Goal: Task Accomplishment & Management: Complete application form

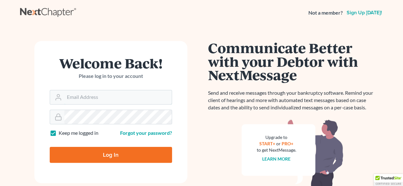
type input "[EMAIL_ADDRESS][DOMAIN_NAME]"
click at [125, 152] on input "Log In" at bounding box center [111, 155] width 122 height 16
type input "Thinking..."
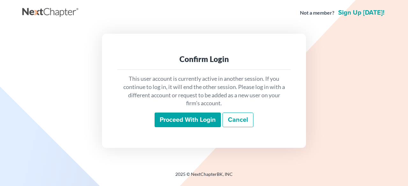
click at [183, 118] on input "Proceed with login" at bounding box center [187, 120] width 66 height 15
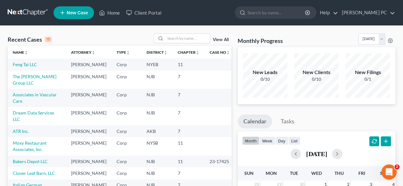
click at [72, 11] on span "New Case" at bounding box center [77, 13] width 21 height 5
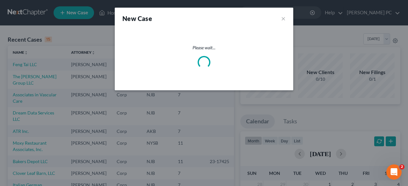
select select "51"
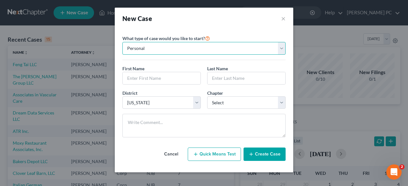
click at [152, 51] on select "Personal Business" at bounding box center [203, 48] width 163 height 13
select select "1"
click at [122, 42] on select "Personal Business" at bounding box center [203, 48] width 163 height 13
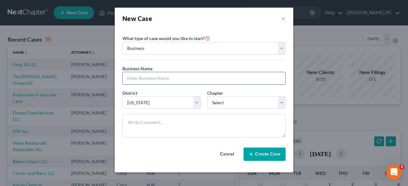
click at [169, 80] on input "text" at bounding box center [204, 78] width 162 height 12
type input "Integrity Dental of Greenwich LLC"
click at [199, 103] on select "Select Alabama - Middle Alabama - Northern Alabama - Southern Alaska Arizona Ar…" at bounding box center [161, 103] width 78 height 13
select select "12"
click at [122, 97] on select "Select Alabama - Middle Alabama - Northern Alabama - Southern Alaska Arizona Ar…" at bounding box center [161, 103] width 78 height 13
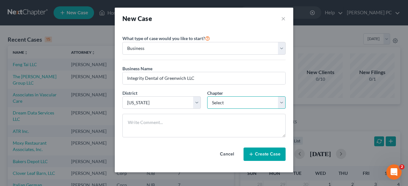
click at [282, 105] on select "Select 7 11 12" at bounding box center [246, 103] width 78 height 13
select select "1"
click at [207, 97] on select "Select 7 11 12" at bounding box center [246, 103] width 78 height 13
click at [261, 152] on button "Create Case" at bounding box center [264, 154] width 42 height 13
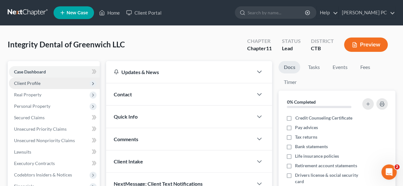
drag, startPoint x: 61, startPoint y: 84, endPoint x: 64, endPoint y: 81, distance: 4.1
click at [61, 84] on span "Client Profile" at bounding box center [54, 83] width 91 height 11
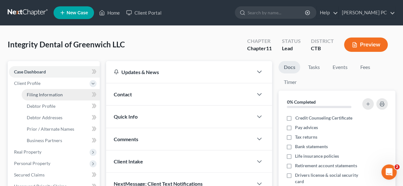
click at [71, 96] on link "Filing Information" at bounding box center [61, 94] width 78 height 11
select select "1"
select select "12"
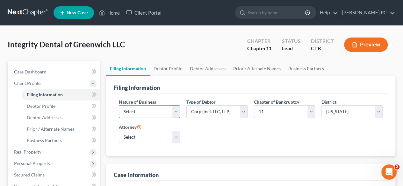
click at [177, 111] on select "Select Clearing Bank Commodity Broker Health Care Business Other Railroad Singl…" at bounding box center [149, 111] width 61 height 13
select select "2"
click at [119, 105] on select "Select Clearing Bank Commodity Broker Health Care Business Other Railroad Singl…" at bounding box center [149, 111] width 61 height 13
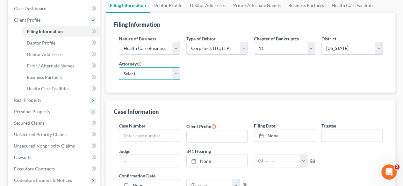
scroll to position [64, 0]
click at [175, 74] on select "Select Vincent Roldan - NJB" at bounding box center [149, 73] width 61 height 13
drag, startPoint x: 177, startPoint y: 73, endPoint x: 173, endPoint y: 77, distance: 5.4
click at [177, 73] on select "Select Vincent Roldan - NJB" at bounding box center [149, 73] width 61 height 13
select select
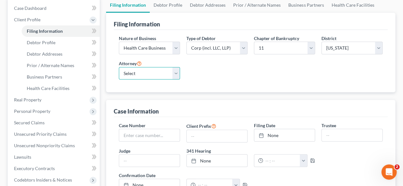
click at [119, 67] on select "Select Vincent Roldan - NJB" at bounding box center [149, 73] width 61 height 13
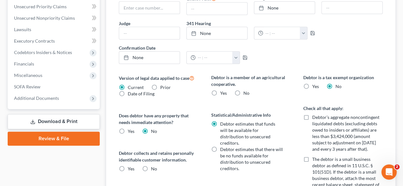
scroll to position [191, 0]
drag, startPoint x: 121, startPoint y: 168, endPoint x: 142, endPoint y: 158, distance: 23.4
click at [128, 168] on label "Yes" at bounding box center [131, 169] width 7 height 6
click at [130, 168] on input "Yes" at bounding box center [132, 168] width 4 height 4
radio input "true"
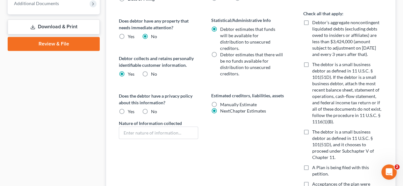
scroll to position [287, 0]
click at [128, 111] on label "Yes" at bounding box center [131, 111] width 7 height 6
click at [130, 111] on input "Yes" at bounding box center [132, 110] width 4 height 4
radio input "true"
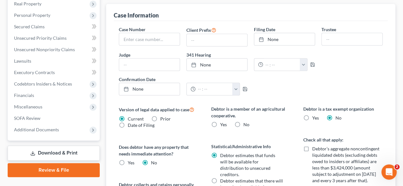
scroll to position [159, 0]
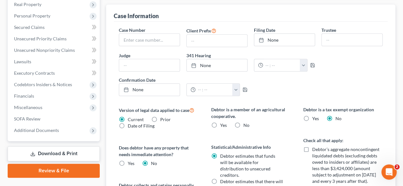
click at [243, 122] on label "No" at bounding box center [246, 125] width 6 height 6
click at [246, 122] on input "No" at bounding box center [248, 124] width 4 height 4
radio input "true"
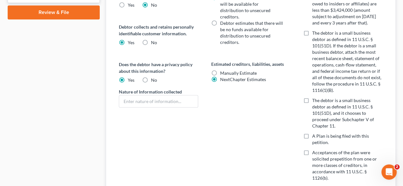
scroll to position [318, 0]
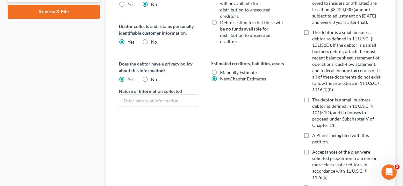
click at [312, 99] on label "The debtor is a small business debtor as defined in 11 U.S.C. § 101(51D), and i…" at bounding box center [347, 113] width 70 height 32
click at [315, 99] on input "The debtor is a small business debtor as defined in 11 U.S.C. § 101(51D), and i…" at bounding box center [317, 99] width 4 height 4
checkbox input "true"
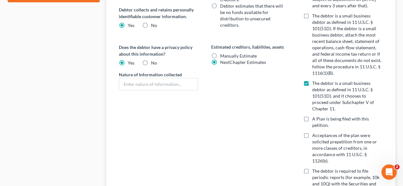
scroll to position [431, 0]
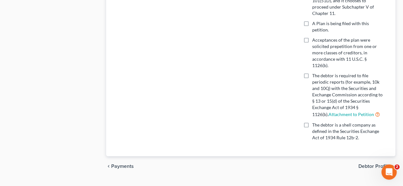
click at [371, 164] on span "Debtor Profile" at bounding box center [374, 166] width 32 height 5
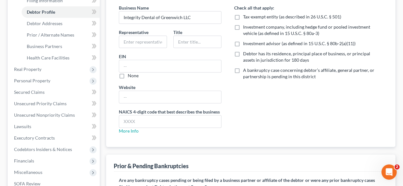
scroll to position [95, 0]
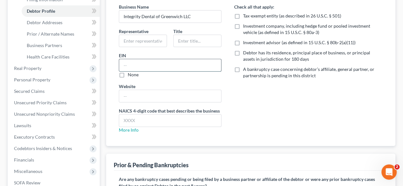
click at [160, 63] on input "text" at bounding box center [170, 65] width 102 height 12
type input "46-2855001"
click at [152, 39] on input "text" at bounding box center [142, 41] width 47 height 12
type input "T"
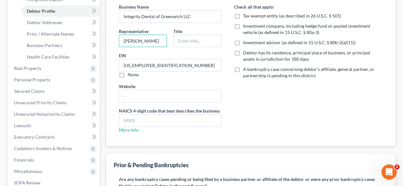
type input "Dr. Thomas Anzalone"
click at [243, 53] on label "Debtor has its residence, principal place of business, or principal assets in j…" at bounding box center [313, 56] width 140 height 13
click at [246, 53] on input "Debtor has its residence, principal place of business, or principal assets in j…" at bounding box center [248, 52] width 4 height 4
checkbox input "true"
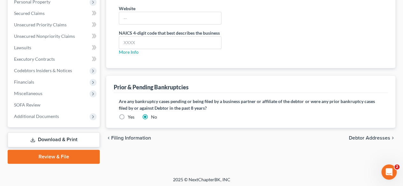
scroll to position [174, 0]
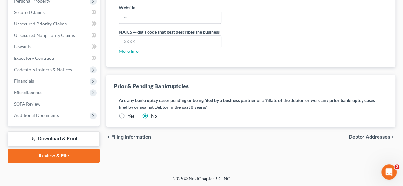
click at [361, 135] on span "Debtor Addresses" at bounding box center [369, 137] width 41 height 5
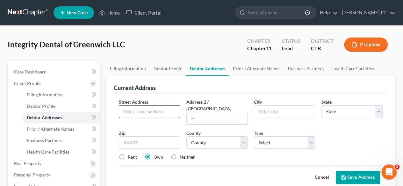
click at [150, 107] on input "text" at bounding box center [149, 112] width 61 height 12
type input "235 Glenville Road"
click at [285, 111] on input "text" at bounding box center [284, 112] width 61 height 12
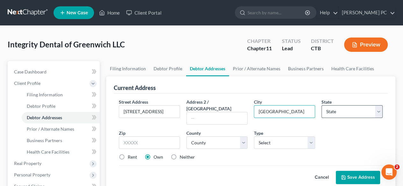
type input "Greenwich"
click at [379, 112] on select "State AL AK AR AZ CA CO CT DE DC FL GA GU HI ID IL IN IA KS KY LA ME MD MA MI M…" at bounding box center [351, 111] width 61 height 13
select select "6"
click at [321, 105] on select "State AL AK AR AZ CA CO CT DE DC FL GA GU HI ID IL IN IA KS KY LA ME MD MA MI M…" at bounding box center [351, 111] width 61 height 13
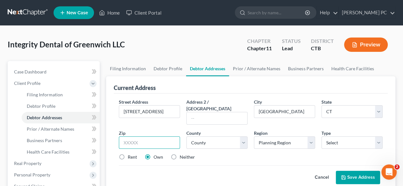
click at [150, 138] on input "text" at bounding box center [149, 143] width 61 height 13
type input "06831"
click at [379, 137] on select "Select Business Mailing Location of Assets" at bounding box center [351, 143] width 61 height 13
select select "0"
click at [321, 137] on select "Select Business Mailing Location of Assets" at bounding box center [351, 143] width 61 height 13
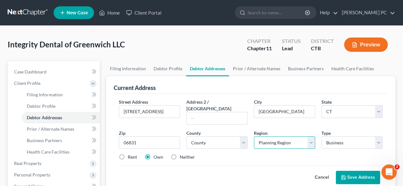
click at [313, 137] on select "Planning Region Capitol Planning Region Greater Bridgeport Planning Region Lowe…" at bounding box center [284, 143] width 61 height 13
click at [302, 166] on div "Cancel Save Address" at bounding box center [251, 175] width 264 height 19
drag, startPoint x: 123, startPoint y: 149, endPoint x: 210, endPoint y: 174, distance: 89.8
click at [128, 154] on label "Rent" at bounding box center [132, 157] width 9 height 6
click at [130, 154] on input "Rent" at bounding box center [132, 156] width 4 height 4
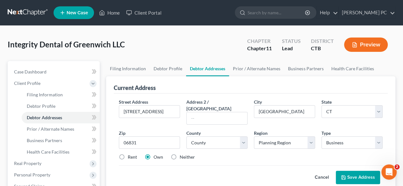
radio input "true"
click at [355, 171] on button "Save Address" at bounding box center [358, 177] width 44 height 13
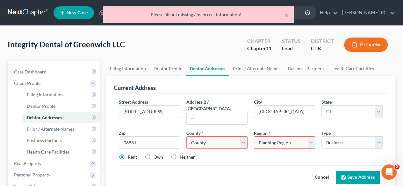
click at [244, 137] on select "County Fairfield County Hartford County Litchfield County Middlesex County New …" at bounding box center [216, 143] width 61 height 13
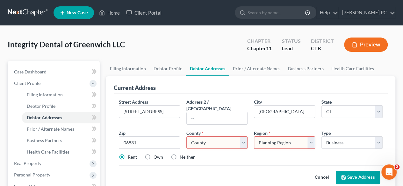
click at [240, 139] on select "County Fairfield County Hartford County Litchfield County Middlesex County New …" at bounding box center [216, 143] width 61 height 13
select select "0"
click at [186, 137] on select "County Fairfield County Hartford County Litchfield County Middlesex County New …" at bounding box center [216, 143] width 61 height 13
click at [311, 137] on select "Planning Region Capitol Planning Region Greater Bridgeport Planning Region Lowe…" at bounding box center [284, 143] width 61 height 13
click at [312, 137] on select "Planning Region Capitol Planning Region Greater Bridgeport Planning Region Lowe…" at bounding box center [284, 143] width 61 height 13
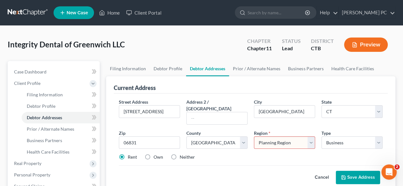
select select "8"
click at [254, 137] on select "Planning Region Capitol Planning Region Greater Bridgeport Planning Region Lowe…" at bounding box center [284, 143] width 61 height 13
drag, startPoint x: 357, startPoint y: 172, endPoint x: 300, endPoint y: 131, distance: 70.6
click at [358, 171] on button "Save Address" at bounding box center [358, 177] width 44 height 13
